Goal: Find specific page/section: Find specific page/section

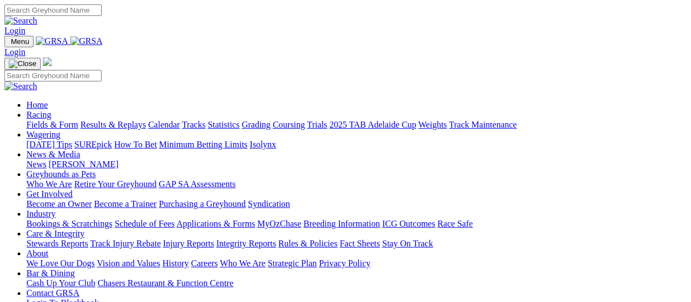
click at [61, 120] on link "Fields & Form" at bounding box center [52, 124] width 52 height 9
click at [130, 120] on link "Results & Replays" at bounding box center [112, 124] width 65 height 9
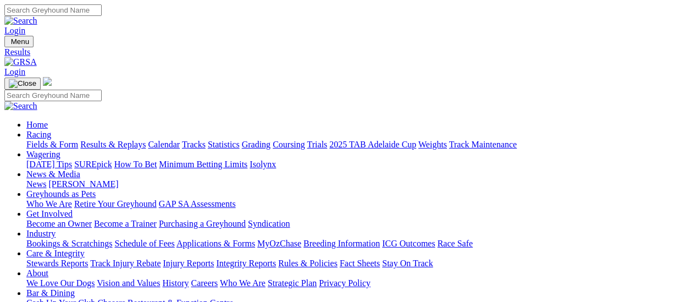
click at [51, 140] on link "Fields & Form" at bounding box center [52, 144] width 52 height 9
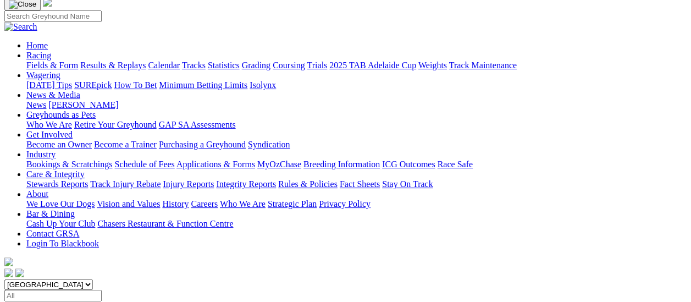
scroll to position [55, 0]
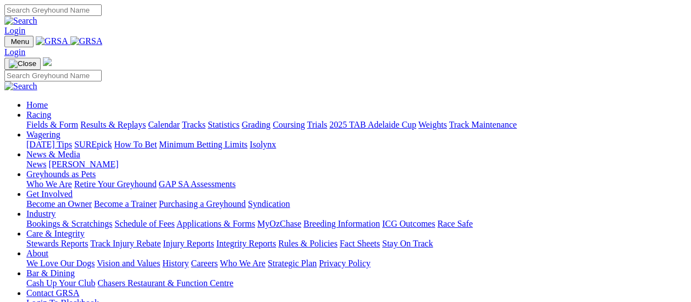
click at [51, 120] on link "Fields & Form" at bounding box center [52, 124] width 52 height 9
